Goal: Transaction & Acquisition: Obtain resource

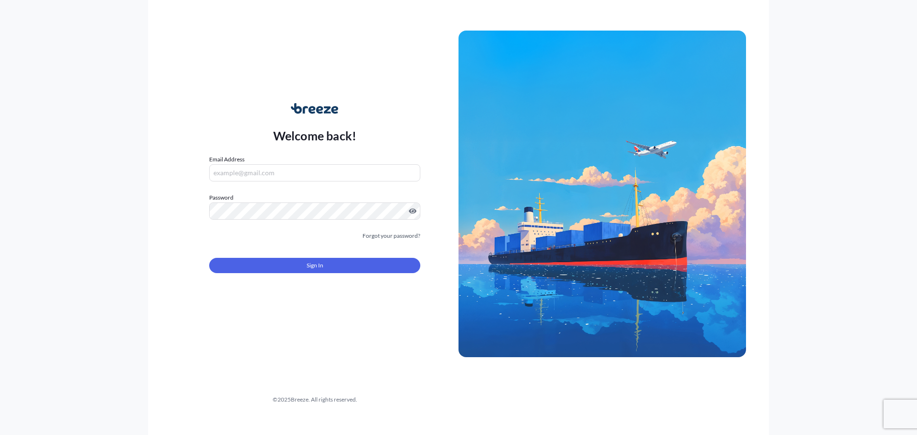
type input "[EMAIL_ADDRESS][DOMAIN_NAME]"
click at [295, 265] on button "Sign In" at bounding box center [314, 265] width 211 height 15
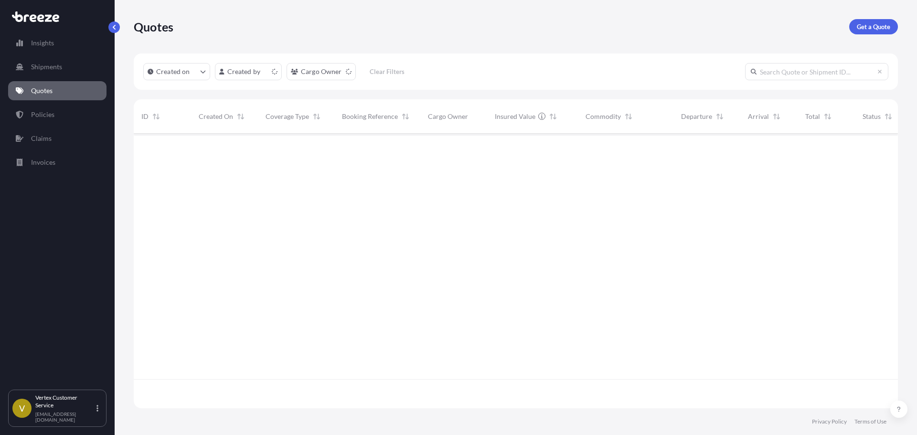
scroll to position [273, 757]
click at [871, 31] on p "Get a Quote" at bounding box center [873, 27] width 33 height 10
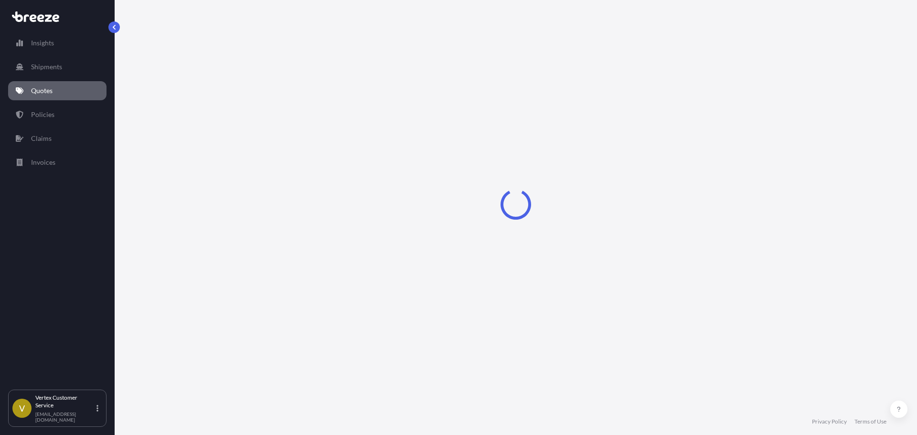
select select "Sea"
select select "1"
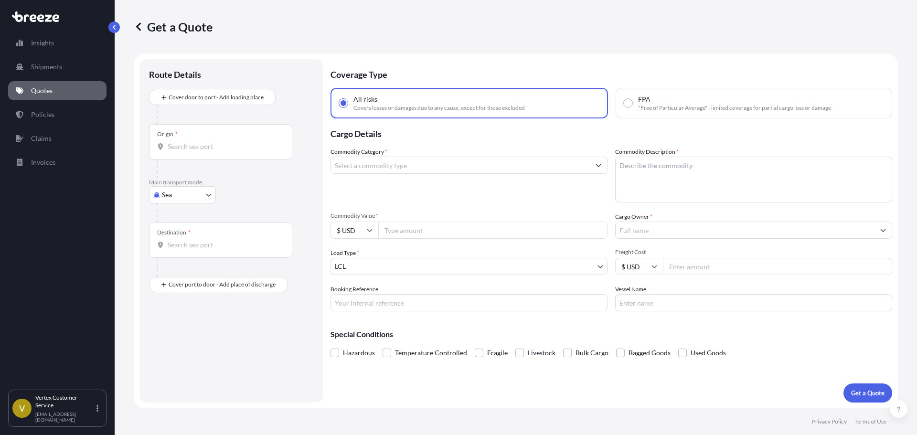
click at [192, 185] on p "Main transport mode" at bounding box center [231, 183] width 164 height 8
click at [188, 195] on body "Insights Shipments Quotes Policies Claims Invoices V Vertex Customer Service [E…" at bounding box center [458, 217] width 917 height 435
click at [182, 257] on div "Sea Air Road Rail" at bounding box center [182, 245] width 67 height 76
select select "Road"
click at [182, 256] on span "Road" at bounding box center [174, 254] width 15 height 10
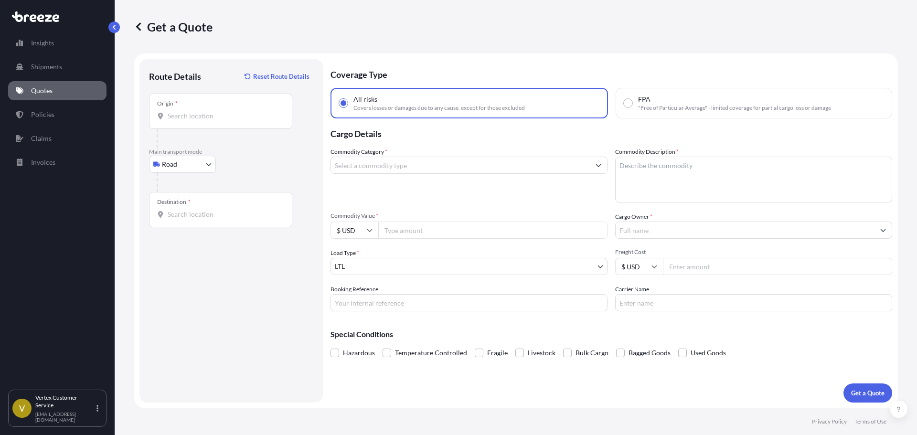
click at [245, 133] on div at bounding box center [225, 138] width 136 height 19
click at [242, 127] on div "Origin *" at bounding box center [220, 111] width 143 height 35
click at [242, 121] on input "Origin *" at bounding box center [224, 116] width 113 height 10
paste input "91342"
click at [242, 118] on input "91342" at bounding box center [224, 116] width 113 height 10
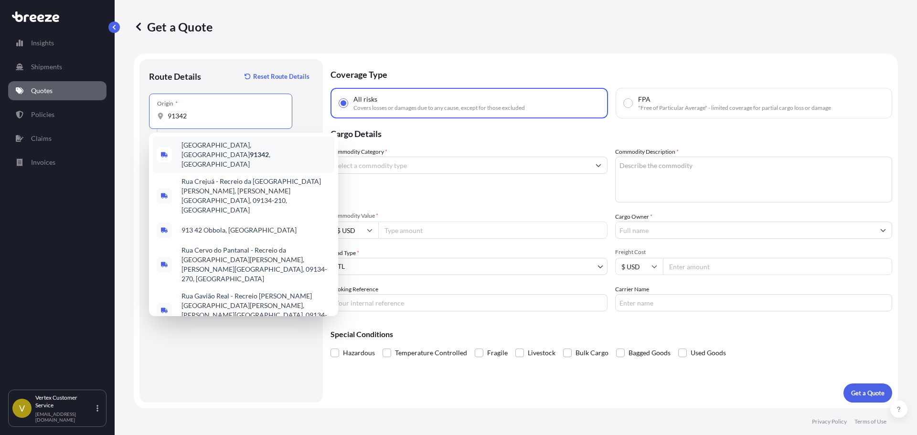
click at [197, 114] on input "91342" at bounding box center [224, 116] width 113 height 10
drag, startPoint x: 199, startPoint y: 119, endPoint x: 54, endPoint y: 102, distance: 146.2
click at [53, 104] on div "Insights Shipments Quotes Policies Claims Invoices V Vertex Customer Service [E…" at bounding box center [458, 217] width 917 height 435
paste input "SYLMAR, CA 91342,"
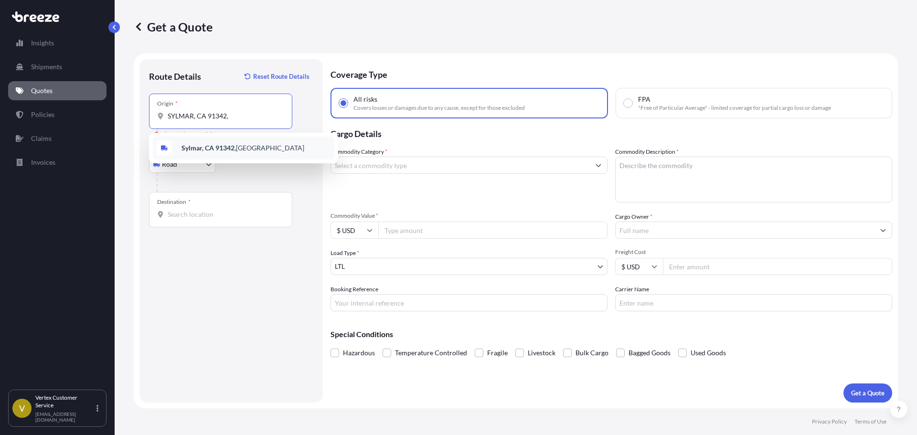
click at [214, 146] on b "Sylmar, CA 91342," at bounding box center [209, 148] width 54 height 8
type input "Sylmar, CA 91342, [GEOGRAPHIC_DATA]"
click at [257, 205] on div "Destination *" at bounding box center [220, 209] width 143 height 35
click at [257, 210] on input "Destination *" at bounding box center [224, 215] width 113 height 10
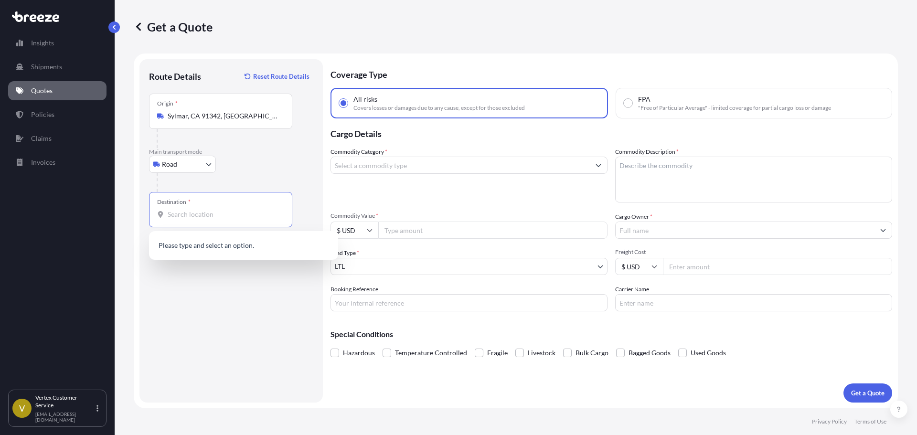
click at [231, 214] on input "Destination *" at bounding box center [224, 215] width 113 height 10
paste input "DRAPER, UT 84020"
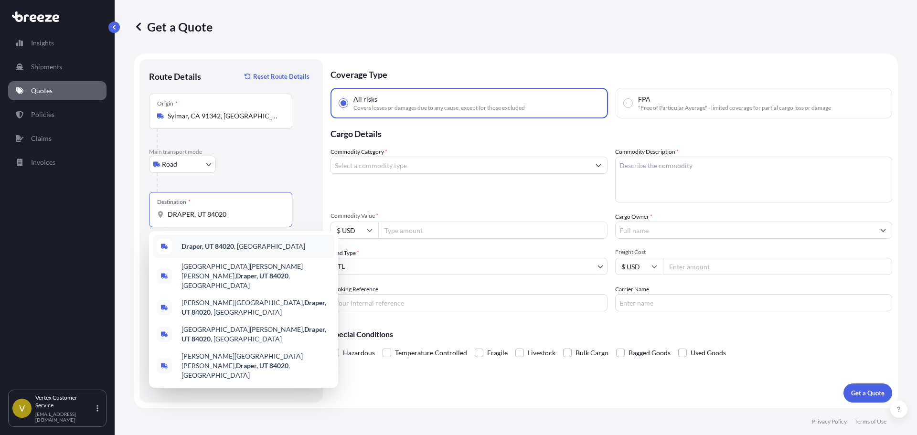
drag, startPoint x: 212, startPoint y: 238, endPoint x: 208, endPoint y: 243, distance: 6.2
click at [208, 243] on div "[GEOGRAPHIC_DATA][PERSON_NAME][PERSON_NAME][PERSON_NAME][PERSON_NAME] [PERSON_N…" at bounding box center [243, 309] width 189 height 157
type input "Draper, UT 84020, [GEOGRAPHIC_DATA]"
click at [207, 243] on div "Route Details Reset Route Details Place of loading Road Road Rail Origin * [GEO…" at bounding box center [231, 231] width 164 height 324
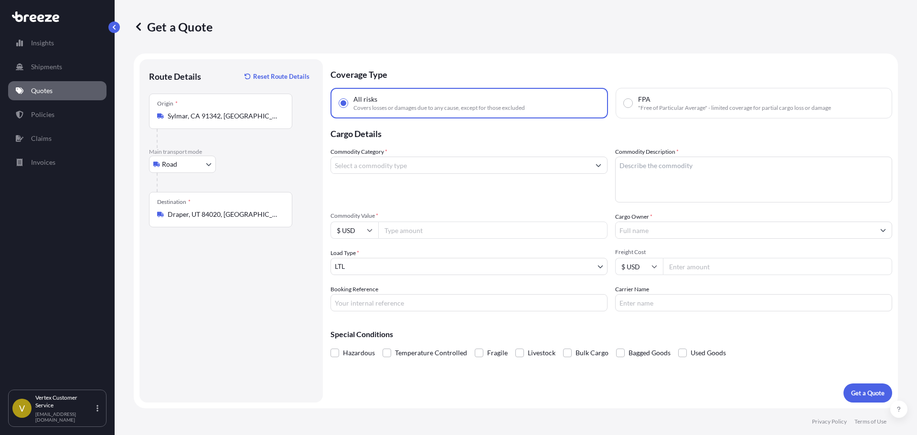
click at [406, 167] on input "Commodity Category *" at bounding box center [460, 165] width 259 height 17
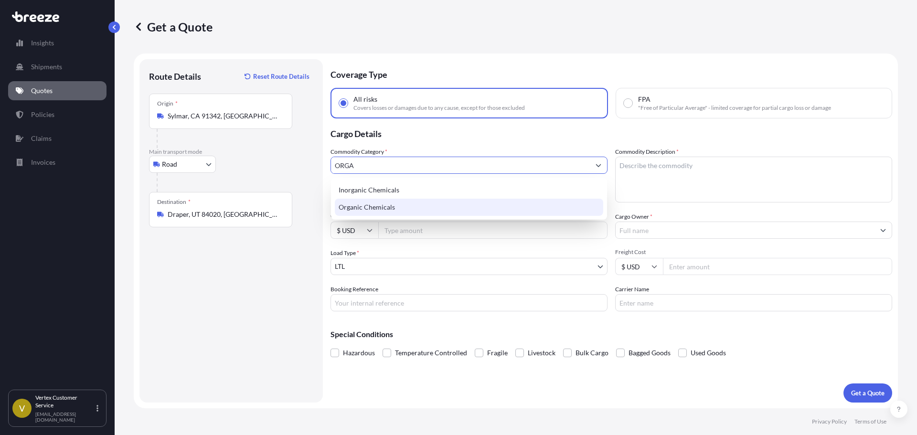
click at [416, 206] on div "Organic Chemicals" at bounding box center [469, 207] width 268 height 17
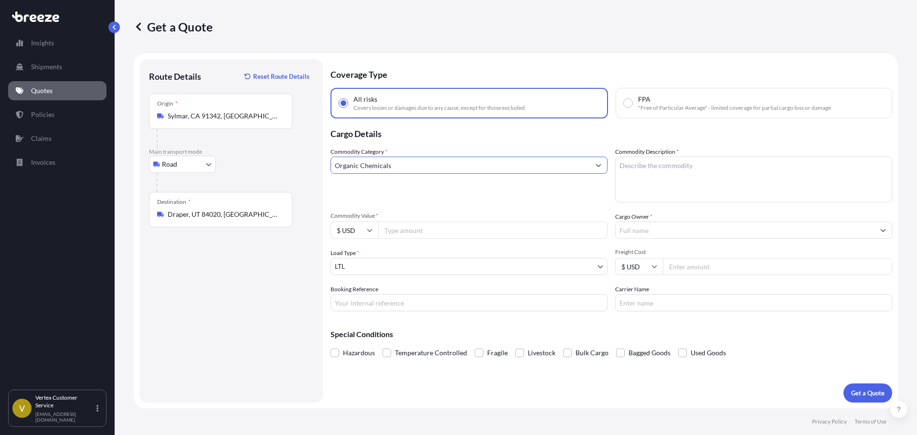
type input "Organic Chemicals"
click at [712, 193] on textarea "Commodity Description *" at bounding box center [753, 180] width 277 height 46
click at [668, 182] on textarea "Commodity Description *" at bounding box center [753, 180] width 277 height 46
paste textarea "Environmentally Hazardous substance, solid, n.o.s.( [MEDICAL_DATA])"
type textarea "Environmentally Hazardous substance, solid, n.o.s.( [MEDICAL_DATA])"
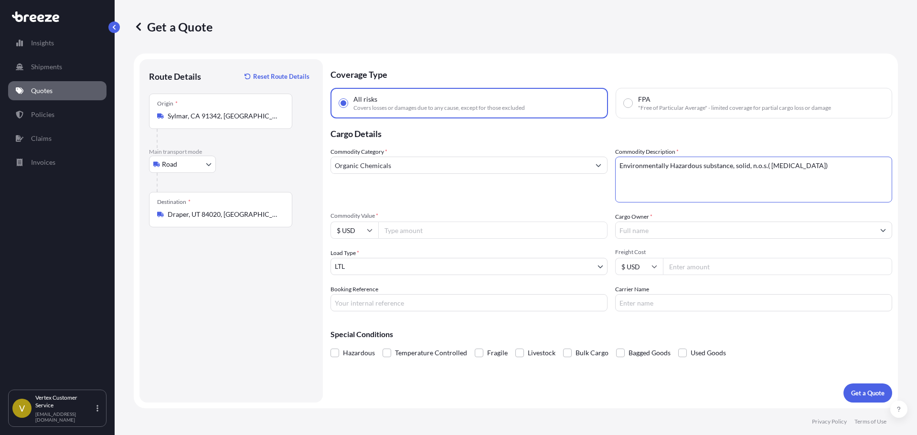
click at [632, 232] on input "Cargo Owner *" at bounding box center [745, 230] width 259 height 17
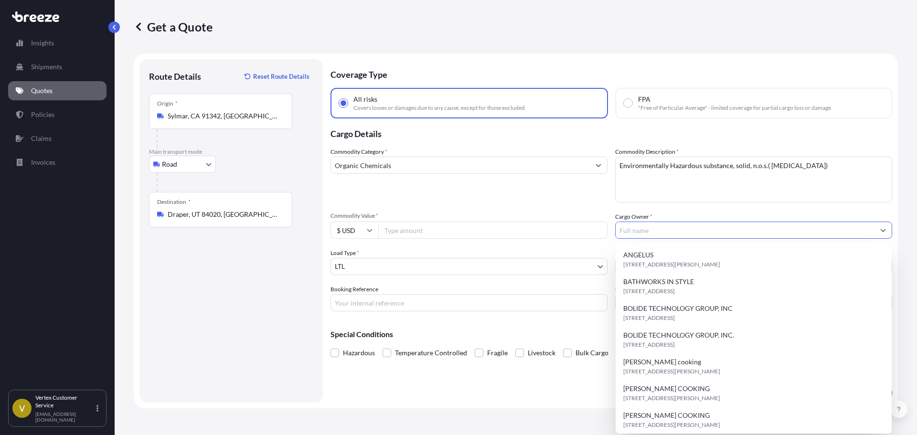
type input "A"
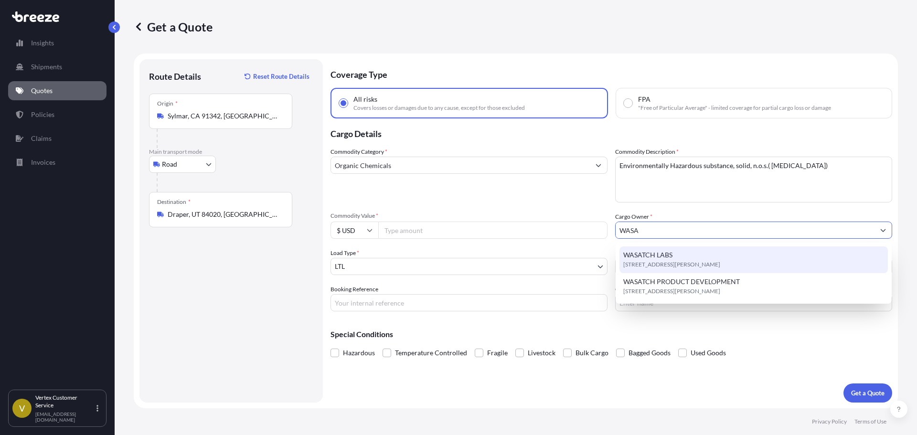
click at [651, 262] on span "[STREET_ADDRESS][PERSON_NAME]" at bounding box center [671, 265] width 97 height 10
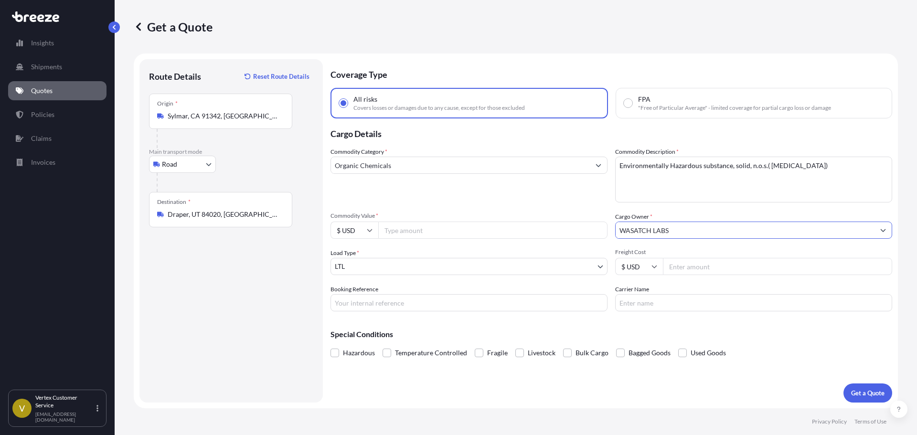
type input "WASATCH LABS"
click at [412, 234] on input "Commodity Value *" at bounding box center [492, 230] width 229 height 17
click at [423, 232] on input "Commodity Value *" at bounding box center [492, 230] width 229 height 17
type input "25800"
click at [398, 300] on input "Booking Reference" at bounding box center [469, 302] width 277 height 17
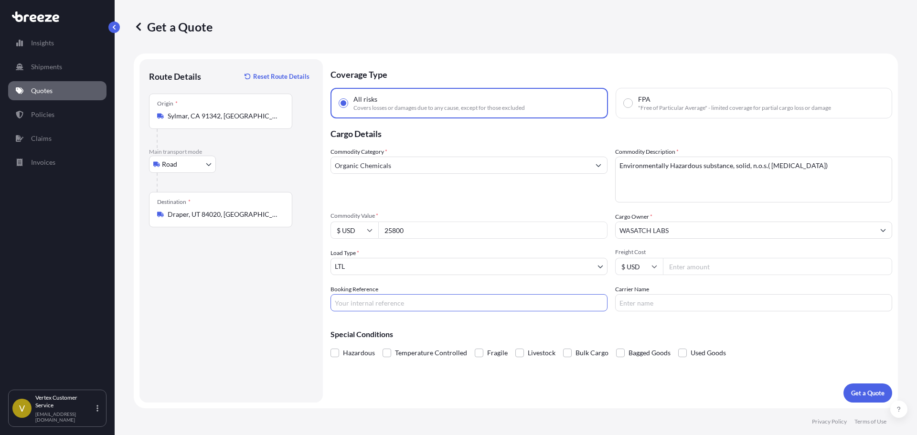
click at [342, 353] on label "Hazardous" at bounding box center [353, 353] width 44 height 14
click at [331, 346] on input "Hazardous" at bounding box center [331, 346] width 0 height 0
click at [848, 394] on button "Get a Quote" at bounding box center [868, 393] width 49 height 19
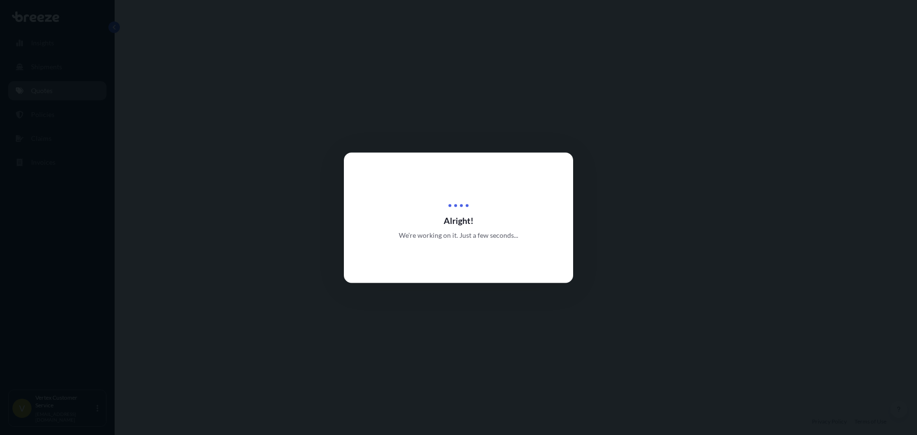
select select "Road"
select select "1"
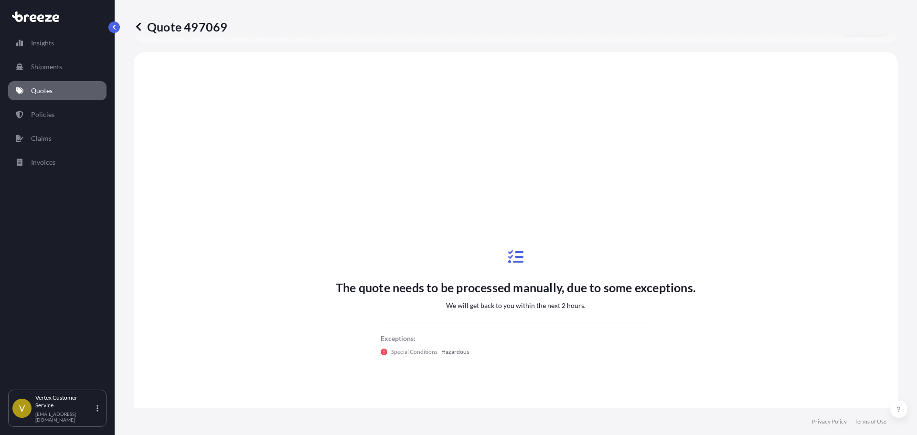
scroll to position [347, 0]
